Goal: Navigation & Orientation: Find specific page/section

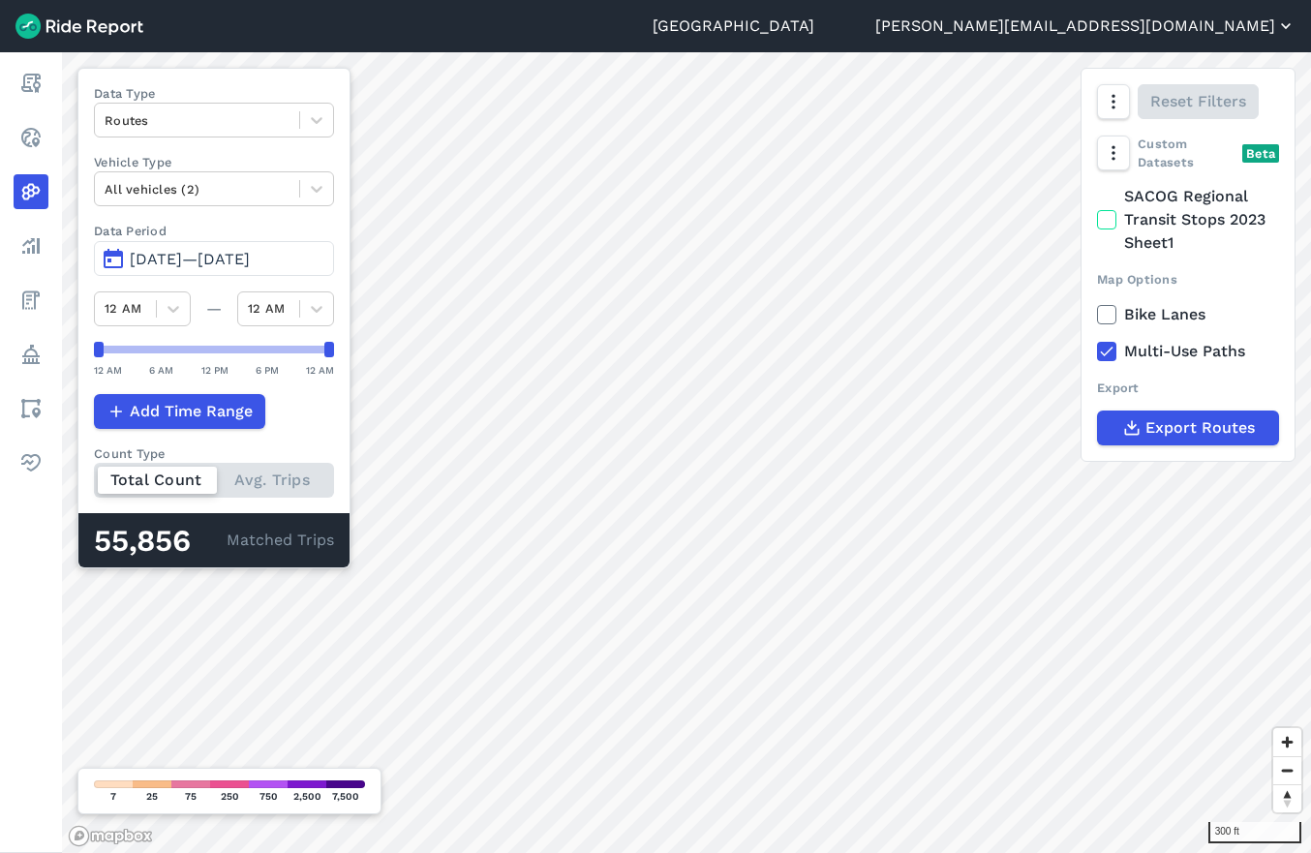
click at [1176, 33] on button "[PERSON_NAME][EMAIL_ADDRESS][DOMAIN_NAME]" at bounding box center [1085, 26] width 420 height 23
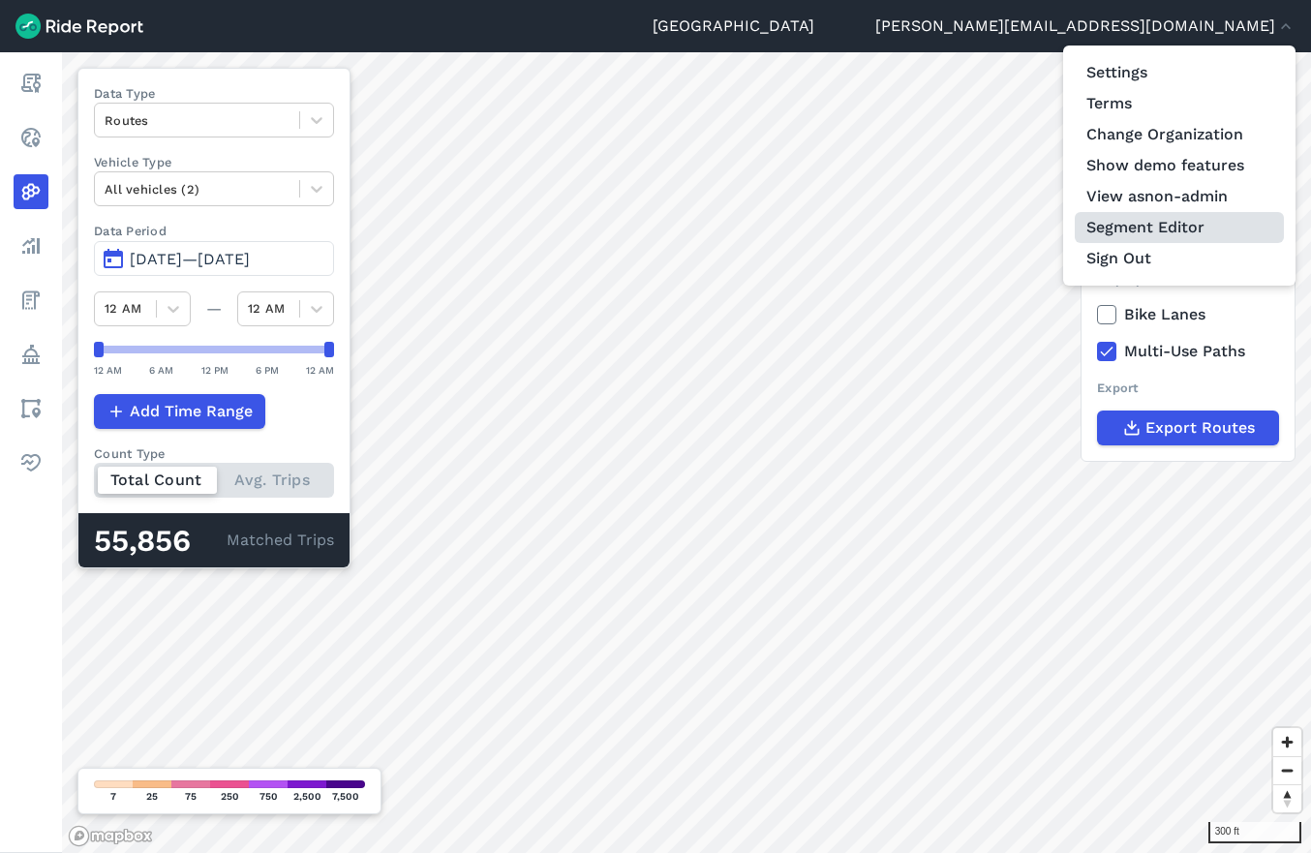
click at [1179, 227] on link "Segment Editor" at bounding box center [1179, 227] width 209 height 31
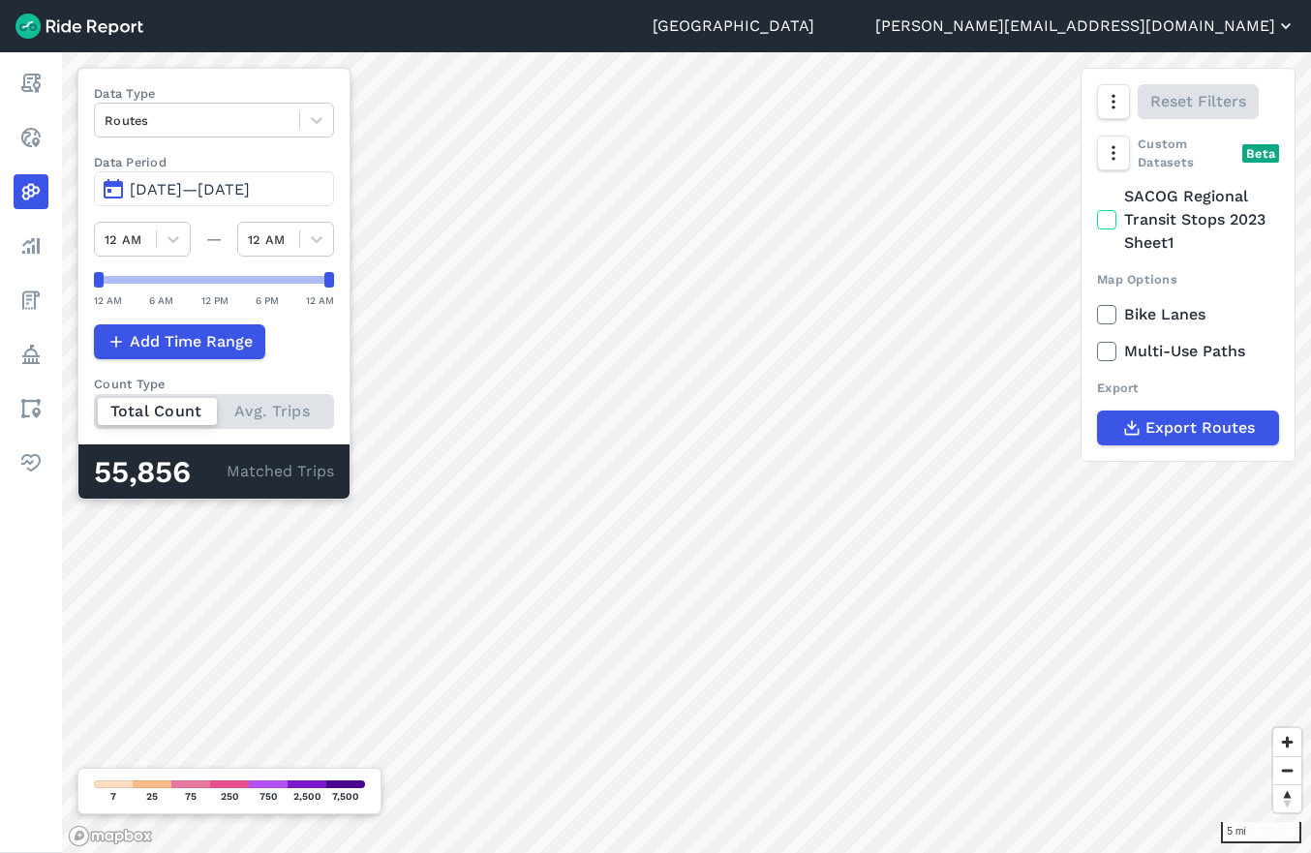
click at [1198, 32] on button "[PERSON_NAME][EMAIL_ADDRESS][DOMAIN_NAME]" at bounding box center [1085, 26] width 420 height 23
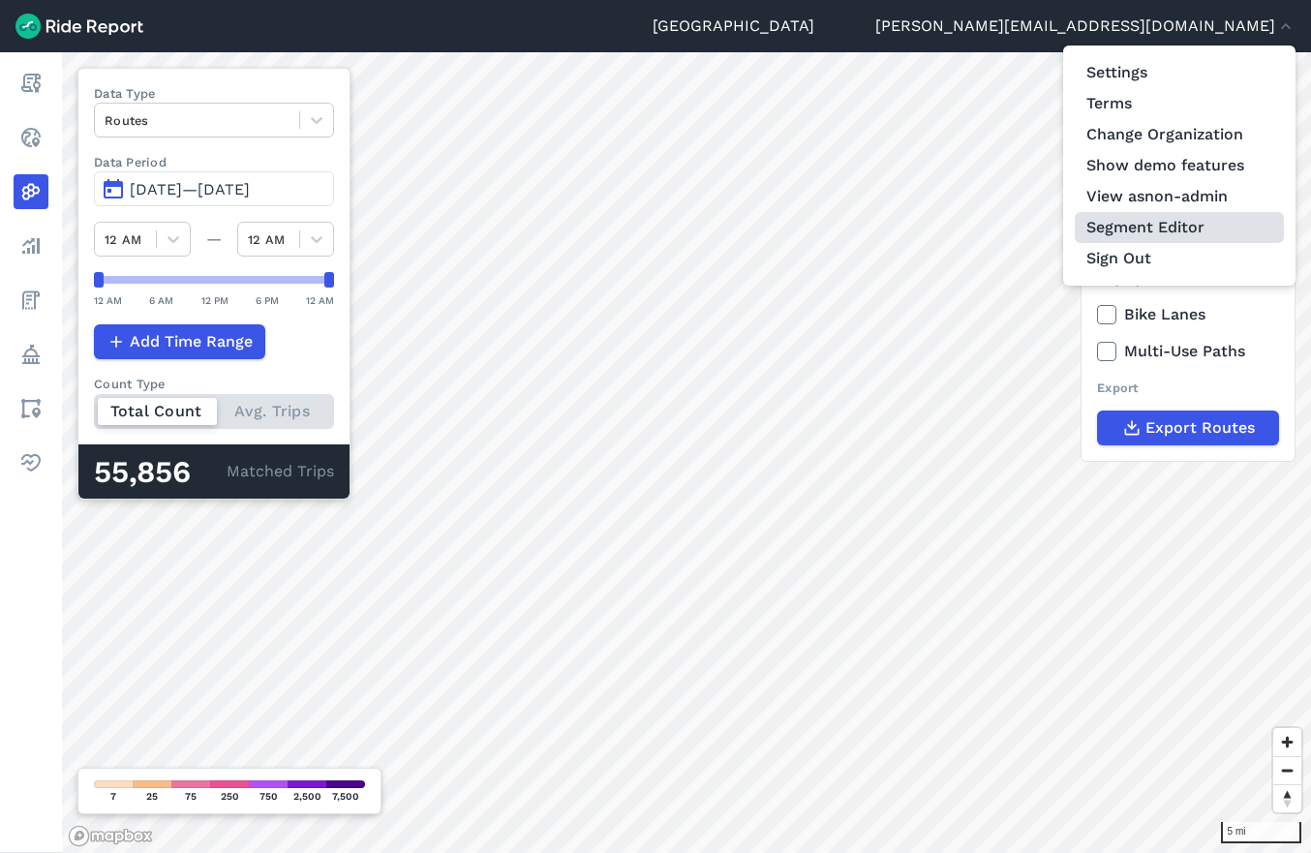
click at [1184, 234] on link "Segment Editor" at bounding box center [1179, 227] width 209 height 31
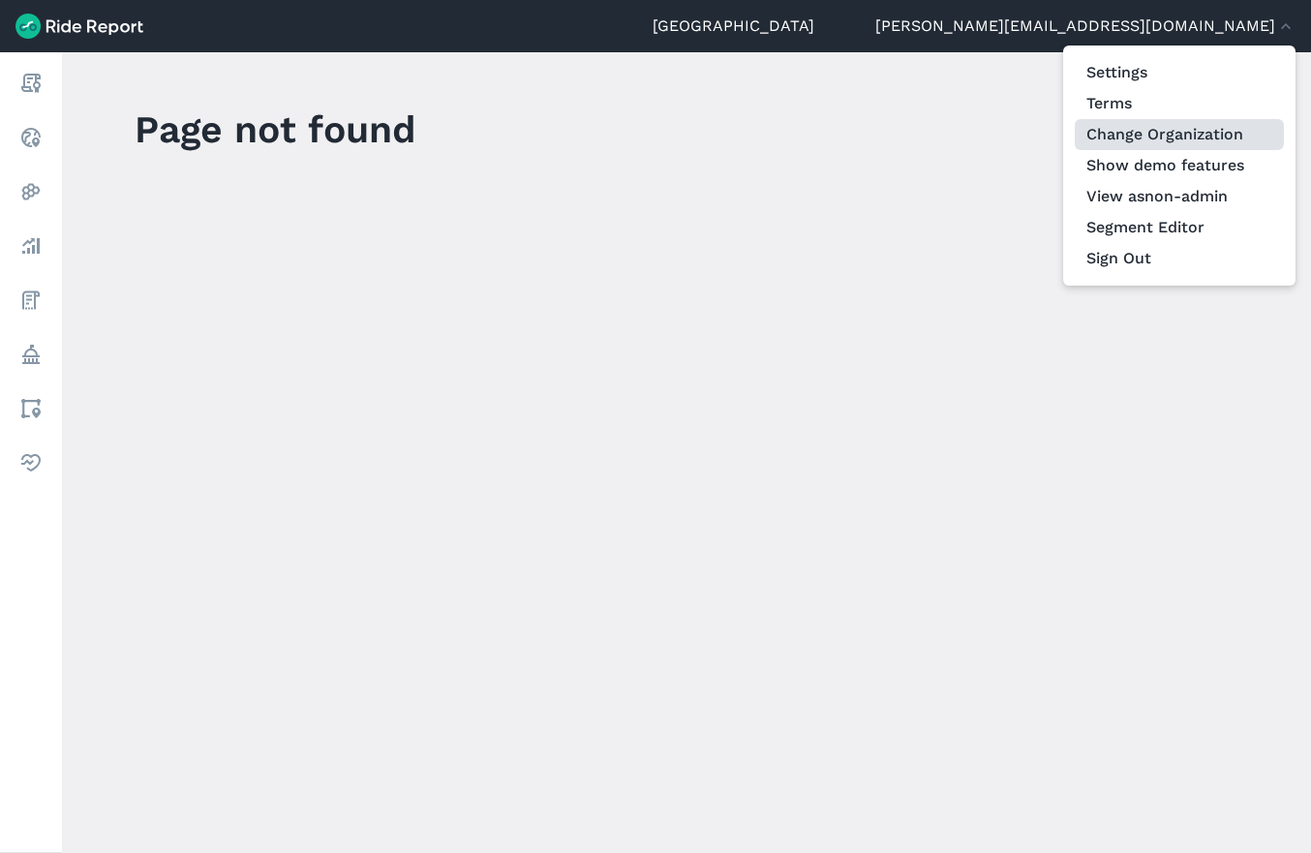
click at [1157, 129] on link "Change Organization" at bounding box center [1179, 134] width 209 height 31
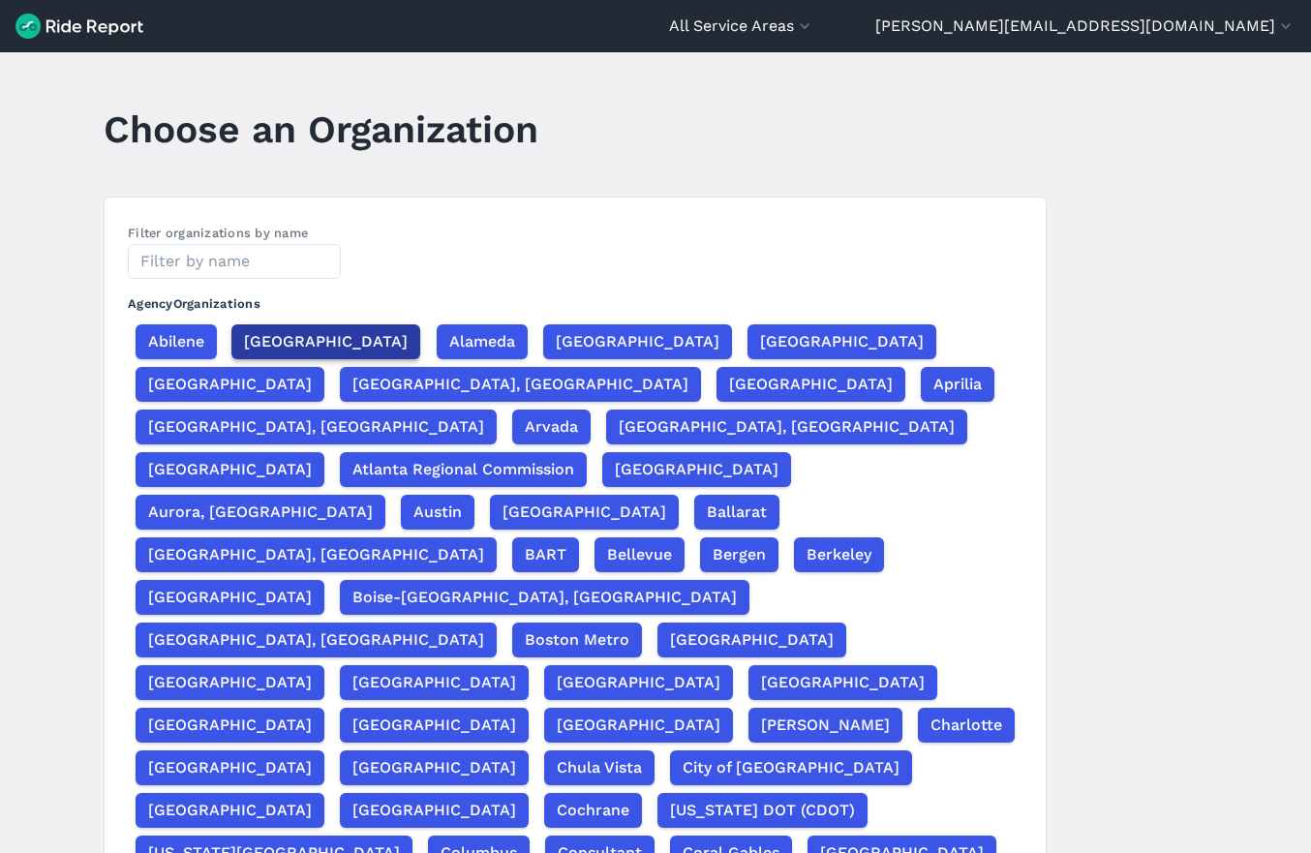
click at [295, 330] on span "[GEOGRAPHIC_DATA]" at bounding box center [326, 341] width 164 height 23
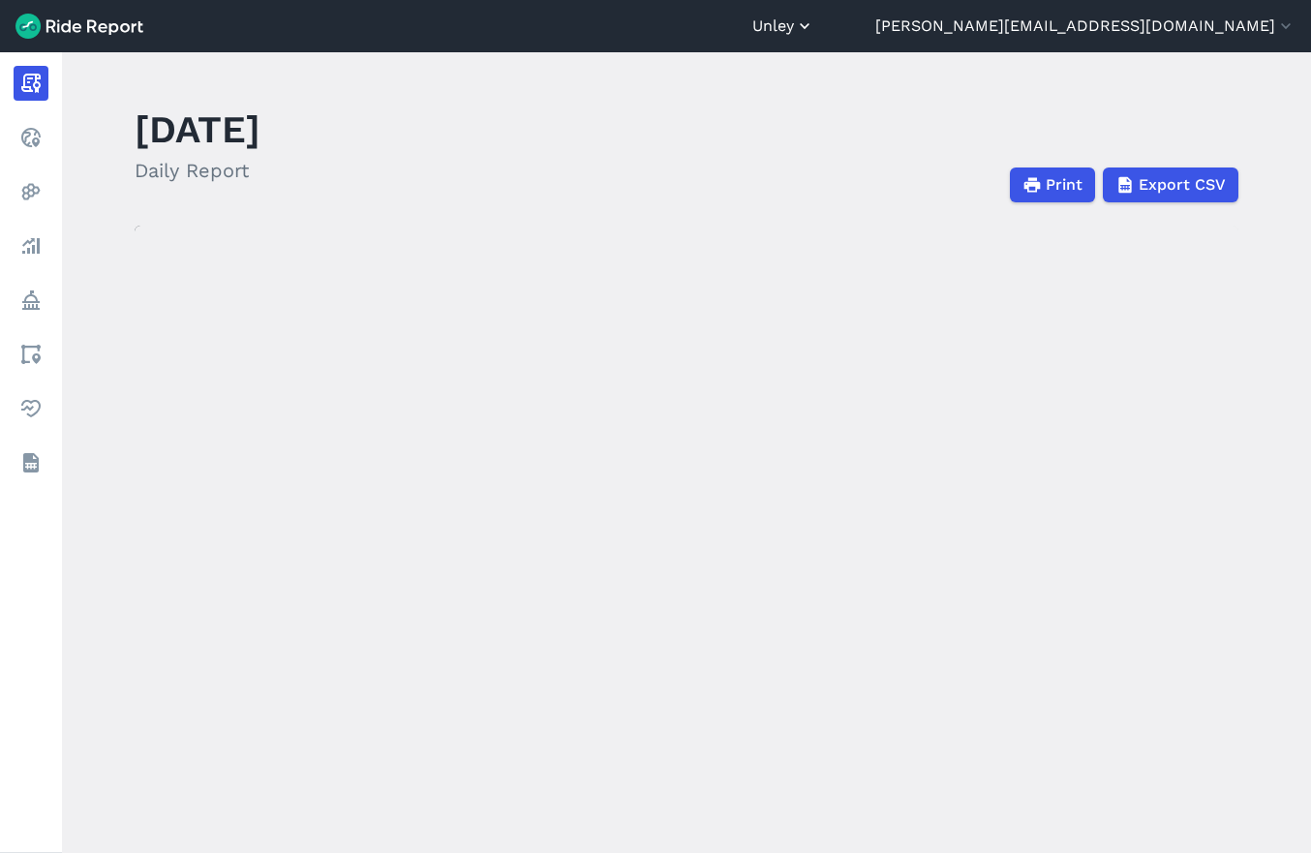
click at [814, 26] on button "Unley" at bounding box center [783, 26] width 62 height 23
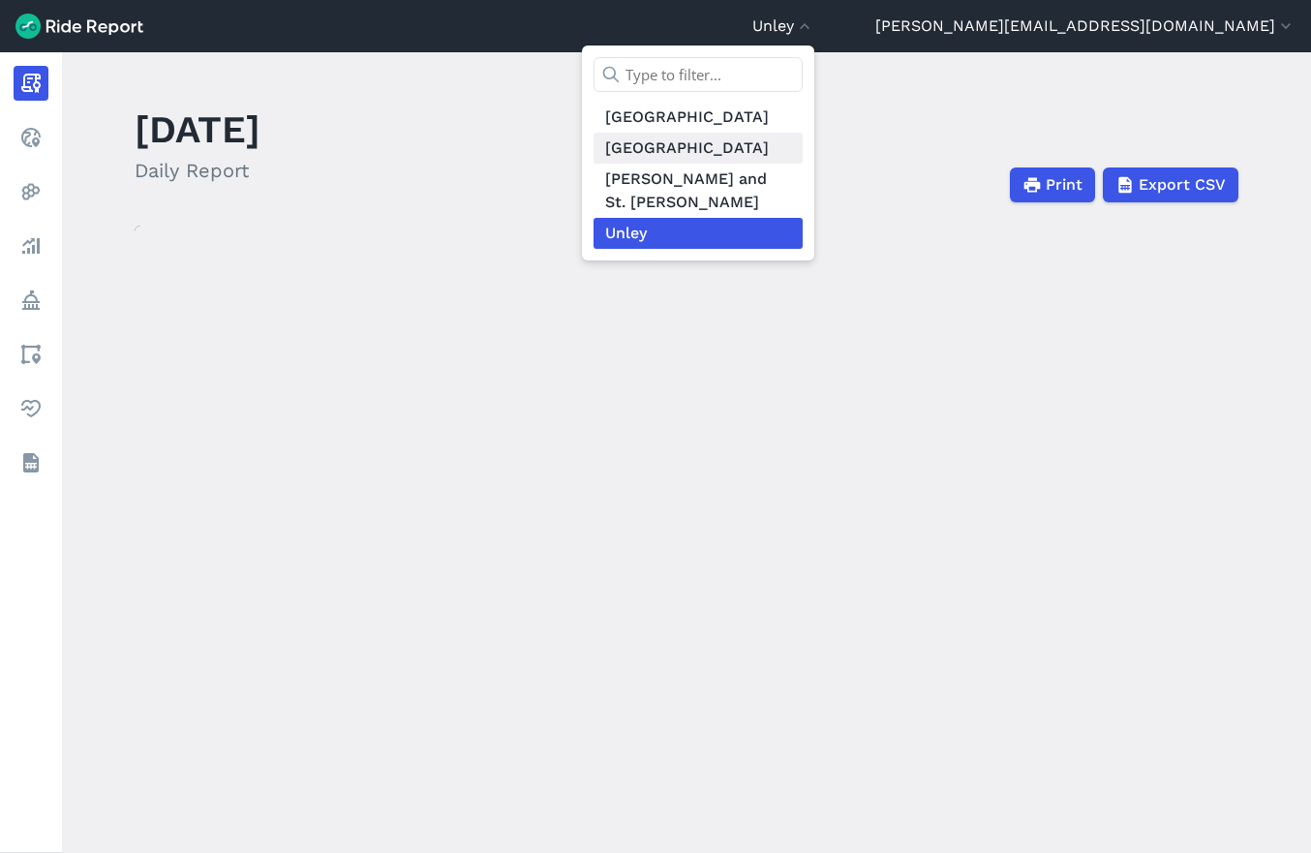
click at [803, 151] on link "[GEOGRAPHIC_DATA]" at bounding box center [697, 148] width 209 height 31
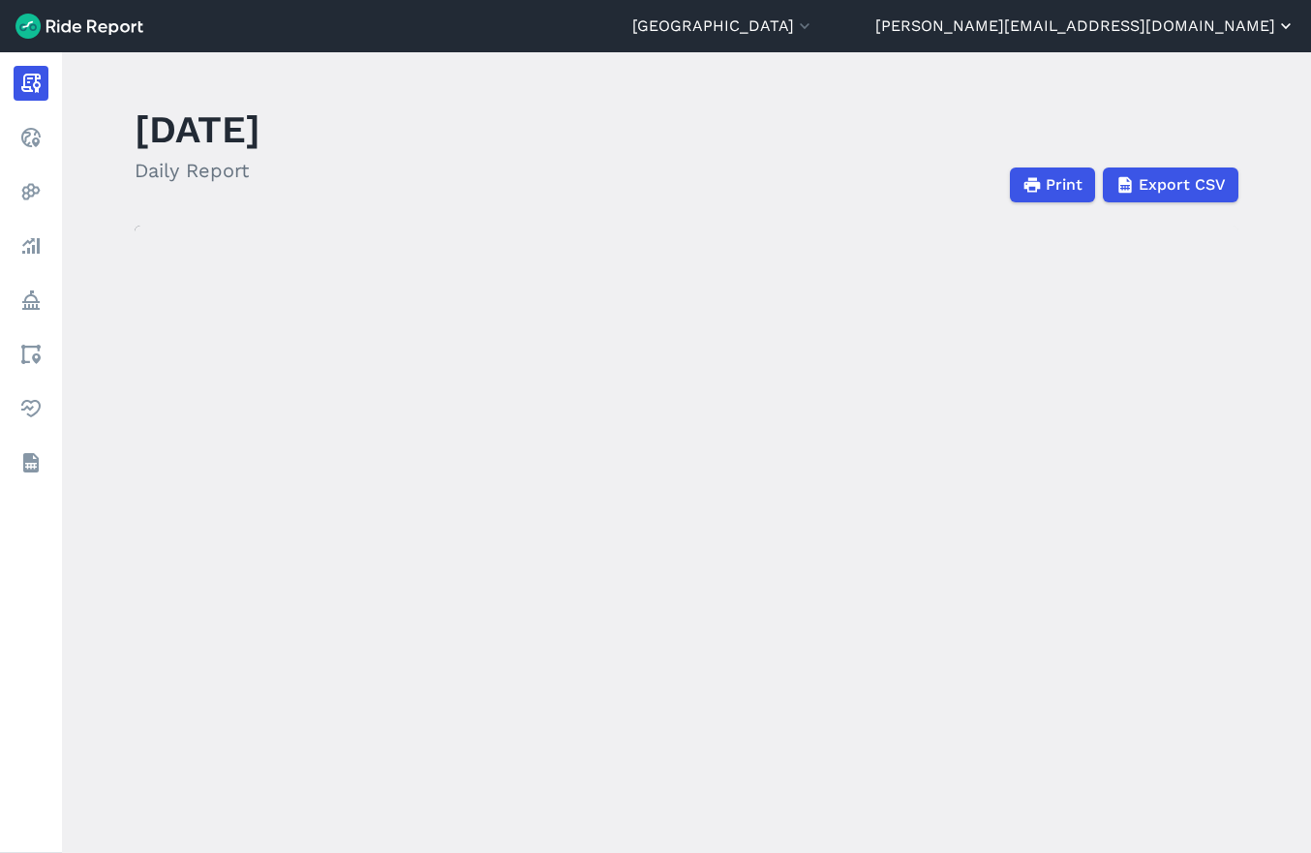
click at [1183, 21] on button "[PERSON_NAME][EMAIL_ADDRESS][DOMAIN_NAME]" at bounding box center [1085, 26] width 420 height 23
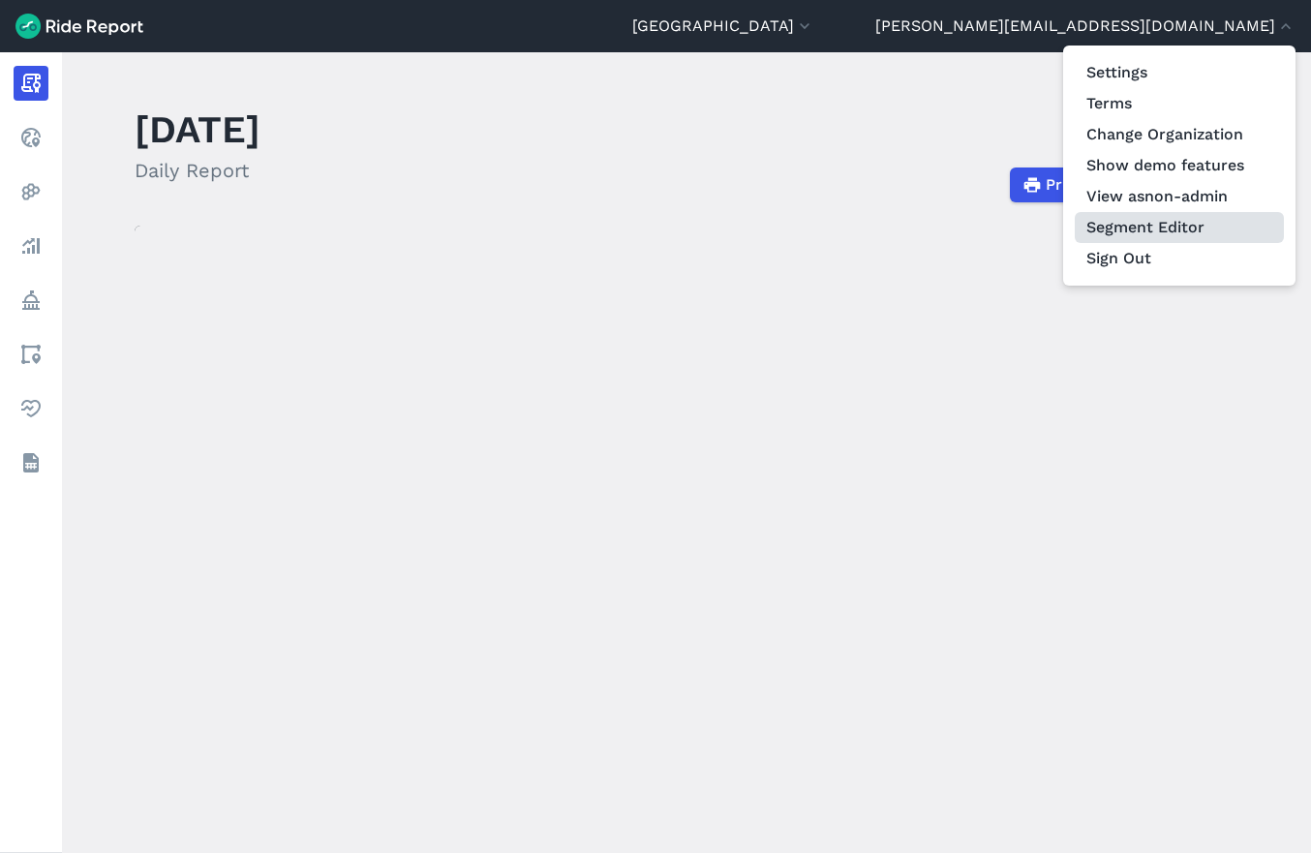
click at [1171, 224] on link "Segment Editor" at bounding box center [1179, 227] width 209 height 31
